Goal: Transaction & Acquisition: Purchase product/service

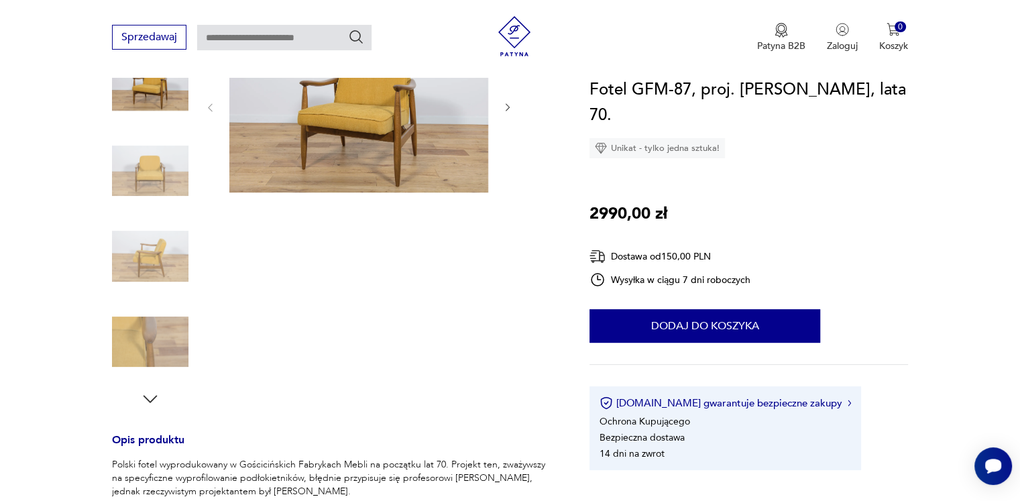
click at [140, 340] on img at bounding box center [150, 342] width 76 height 76
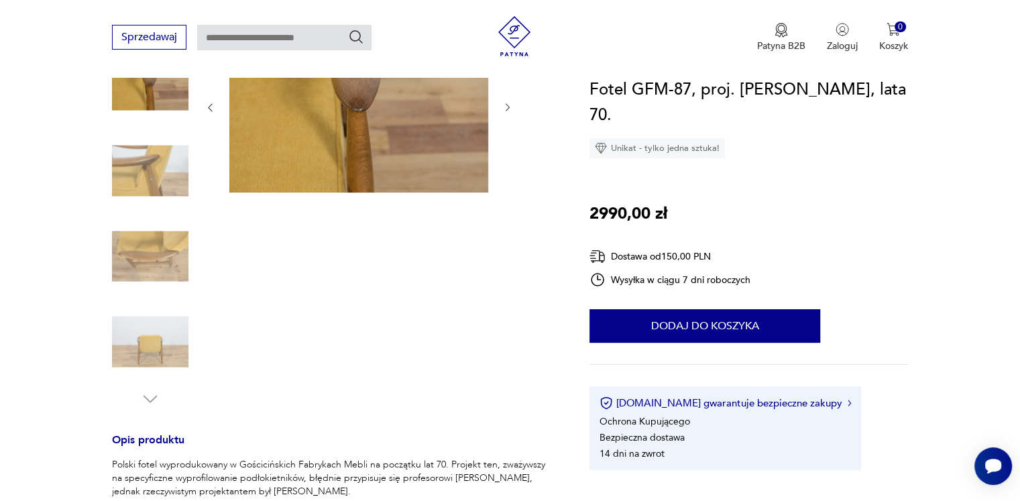
click at [327, 105] on img at bounding box center [358, 106] width 259 height 172
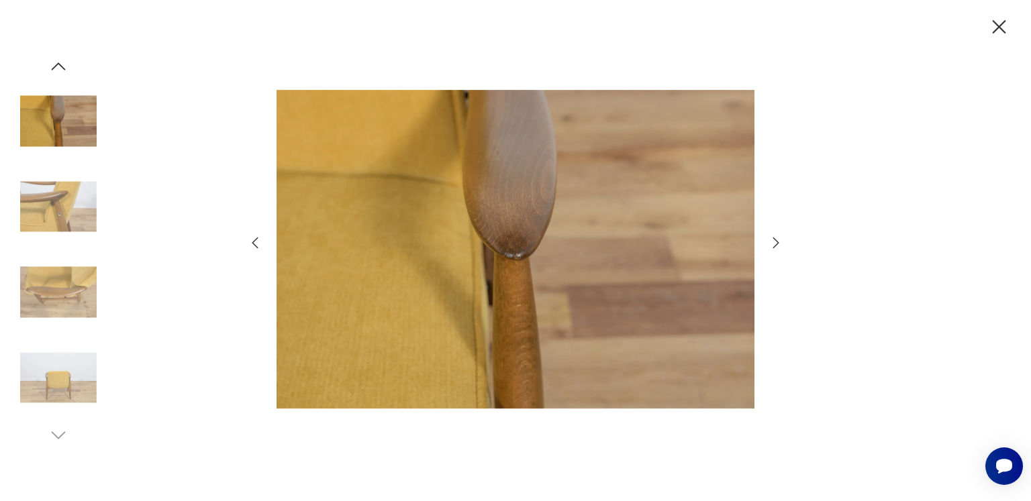
click at [774, 244] on icon "button" at bounding box center [776, 243] width 16 height 16
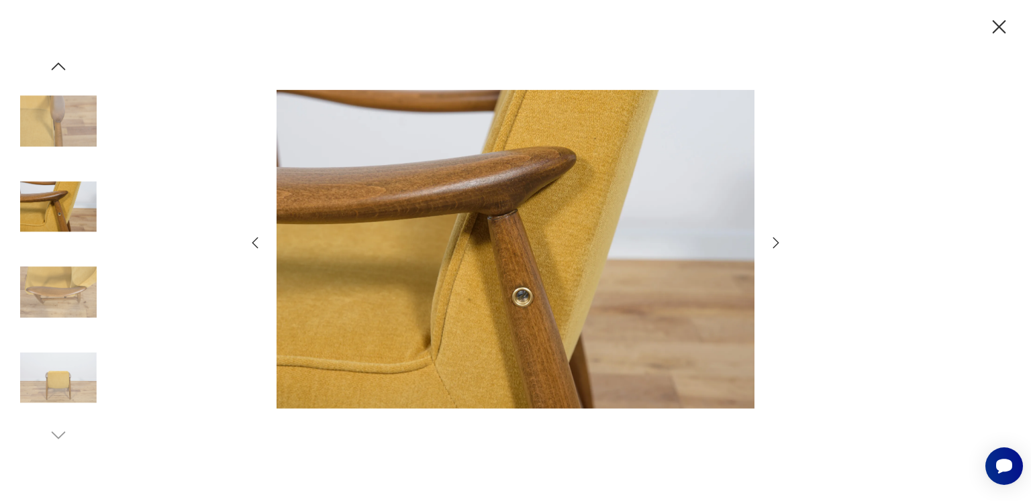
click at [774, 244] on icon "button" at bounding box center [776, 243] width 16 height 16
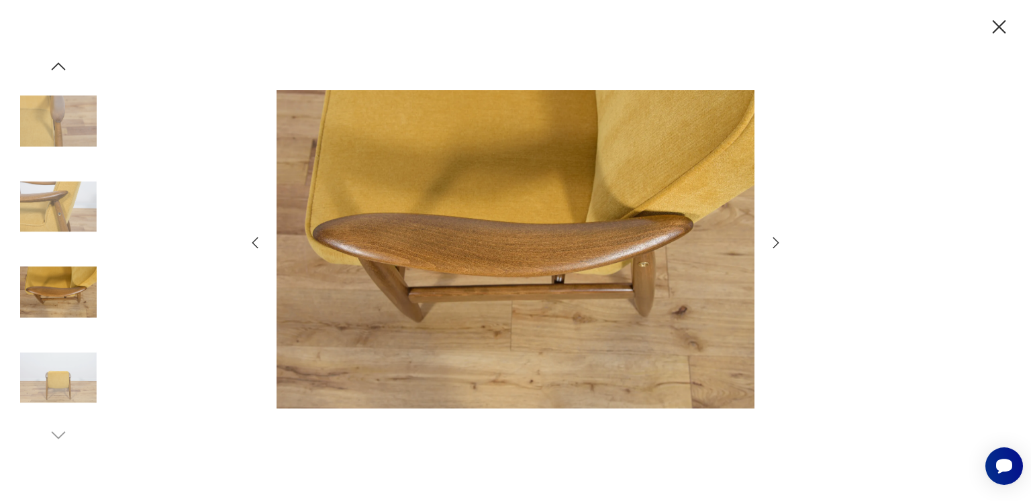
click at [776, 242] on icon "button" at bounding box center [776, 243] width 16 height 16
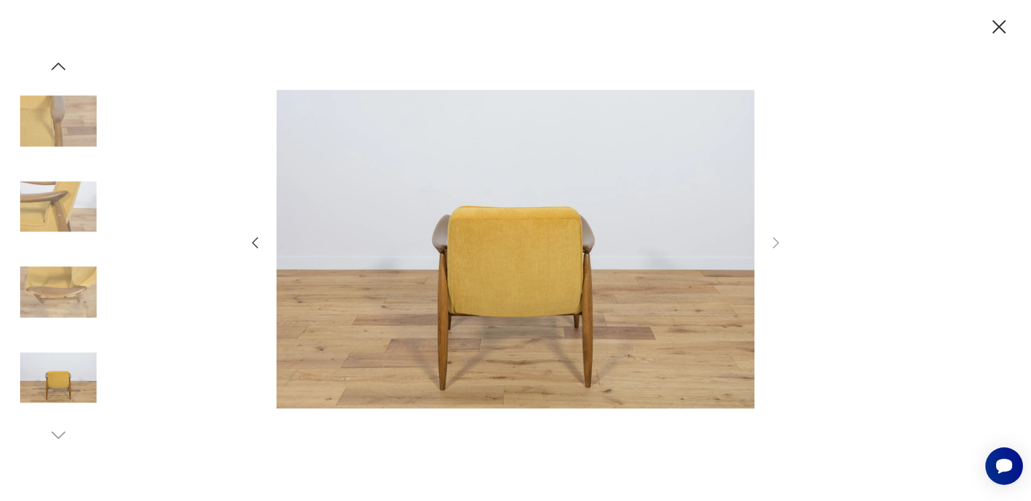
click at [1001, 22] on icon "button" at bounding box center [998, 26] width 23 height 23
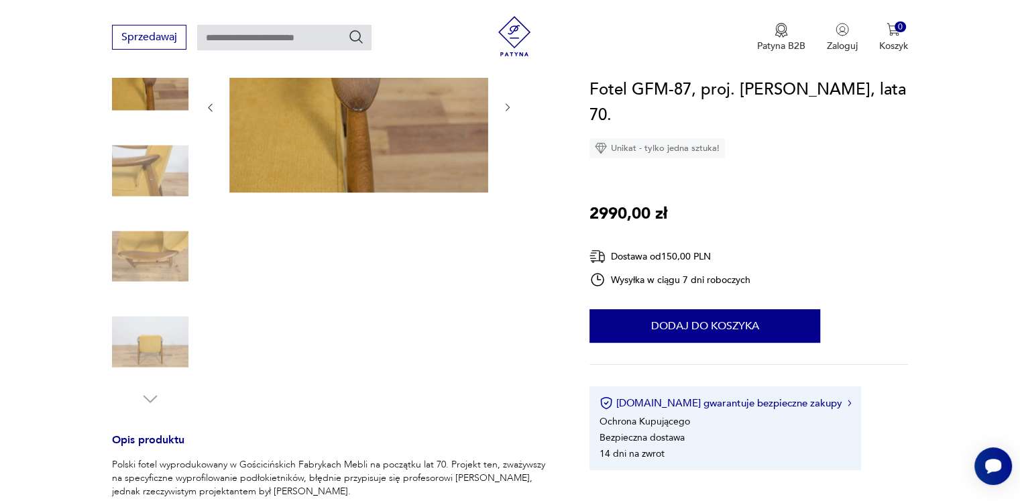
scroll to position [335, 0]
